Goal: Task Accomplishment & Management: Manage account settings

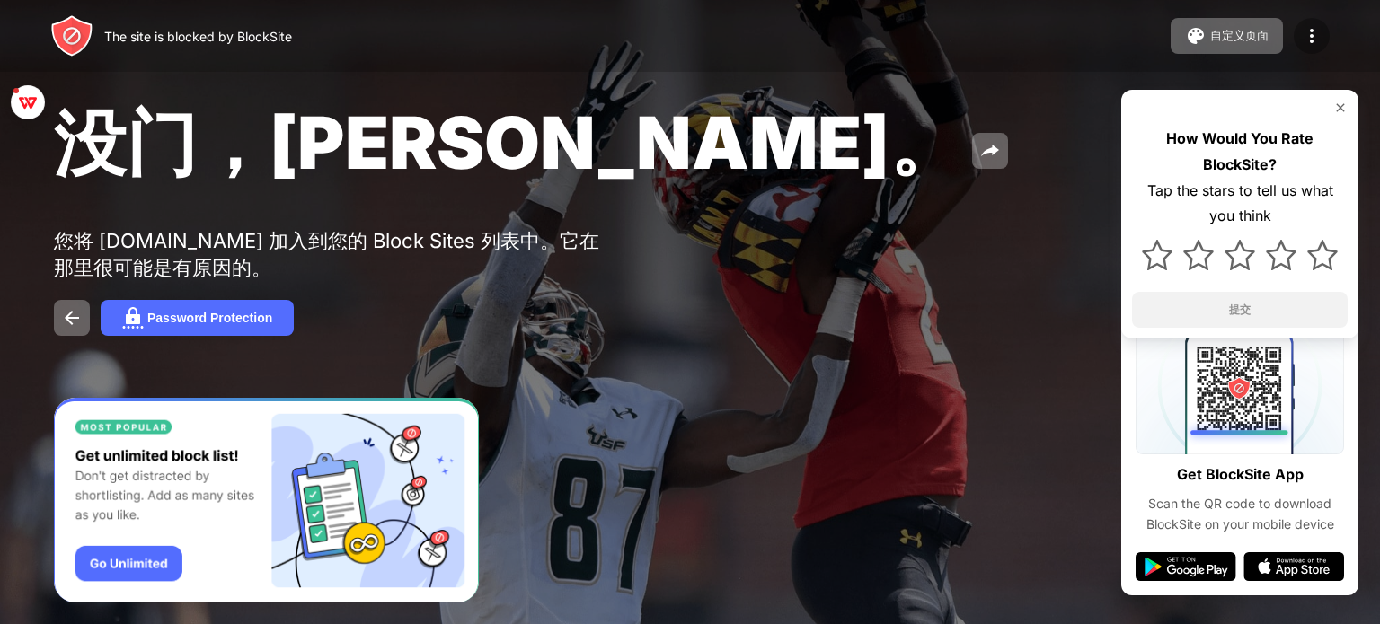
click at [1317, 28] on img at bounding box center [1312, 36] width 22 height 22
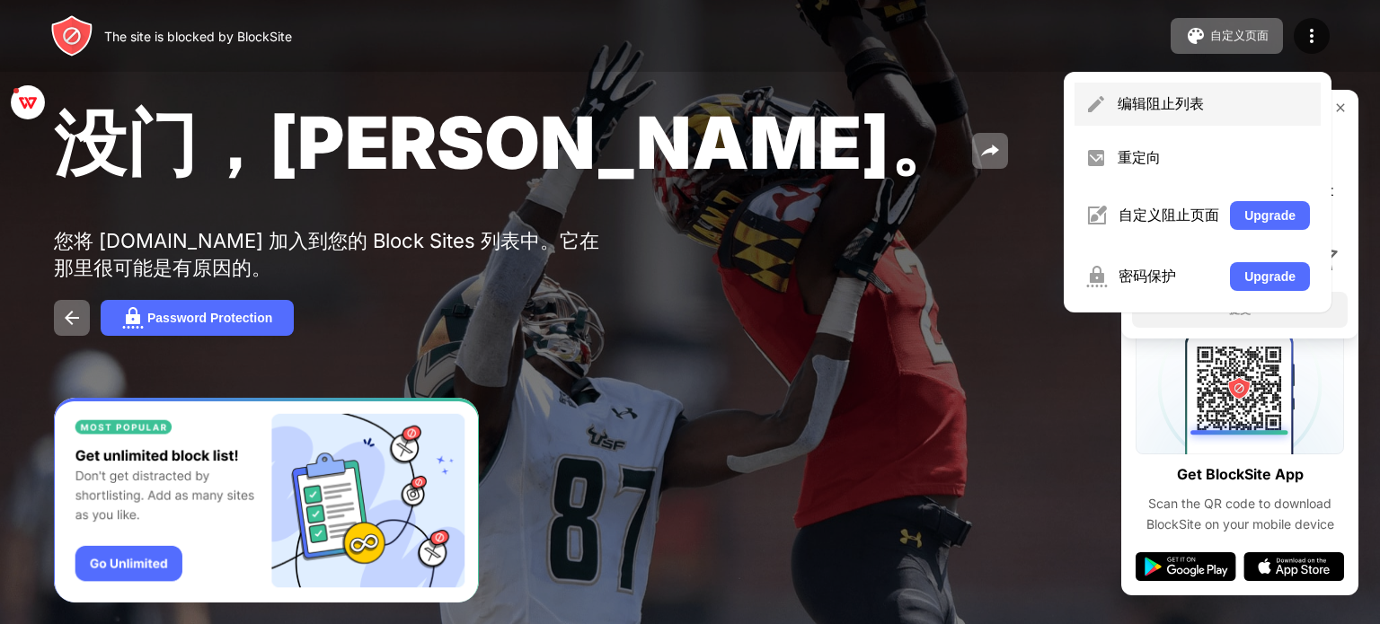
click at [1117, 110] on div "编辑阻止列表" at bounding box center [1213, 104] width 192 height 20
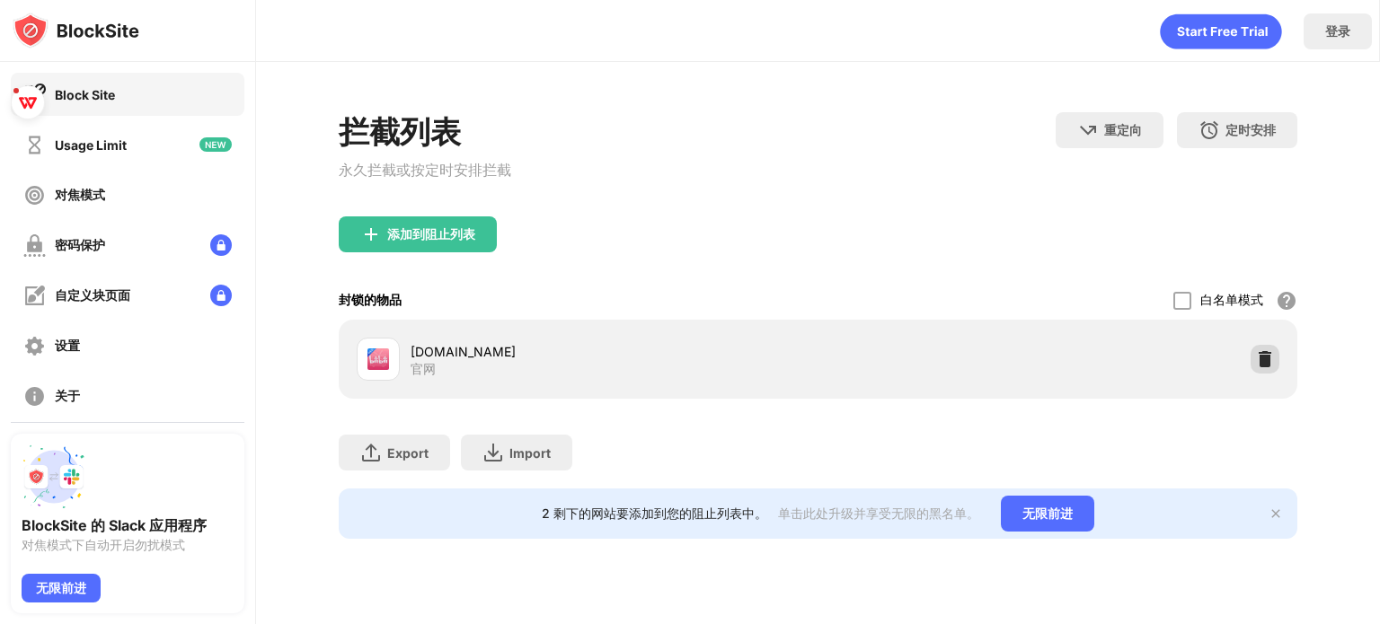
click at [1265, 366] on img at bounding box center [1265, 359] width 18 height 18
